Goal: Transaction & Acquisition: Download file/media

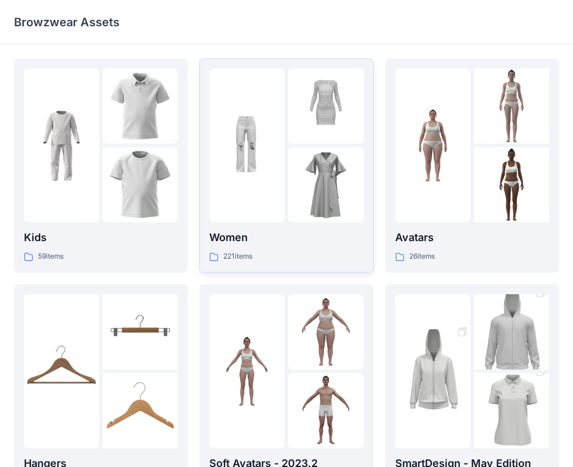
click at [312, 221] on div at bounding box center [325, 184] width 75 height 75
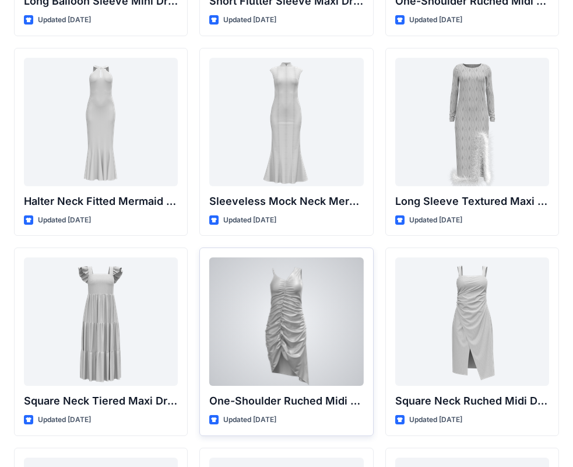
scroll to position [669, 0]
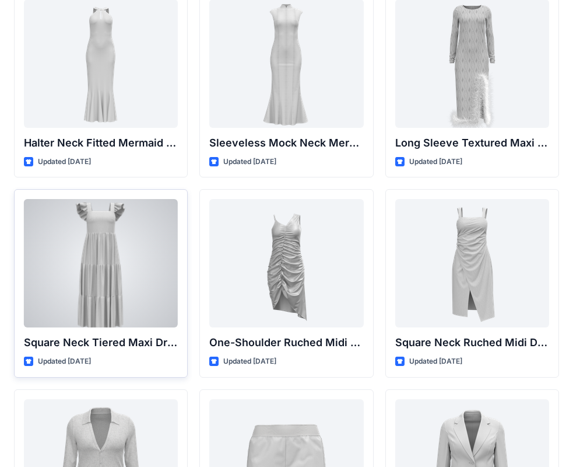
click at [110, 275] on div at bounding box center [101, 263] width 154 height 128
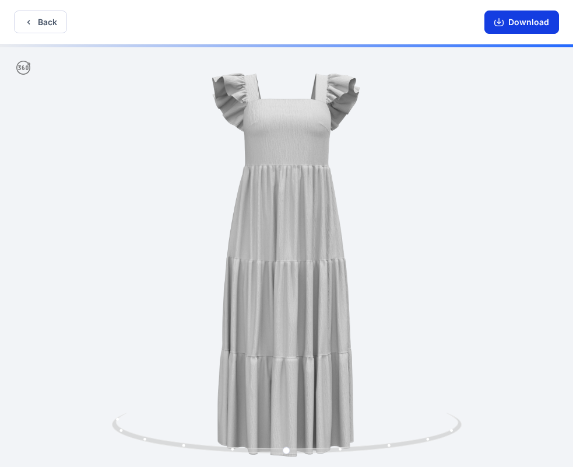
click at [513, 26] on button "Download" at bounding box center [522, 22] width 75 height 23
click at [512, 23] on button "Download" at bounding box center [522, 22] width 75 height 23
